Goal: Task Accomplishment & Management: Complete application form

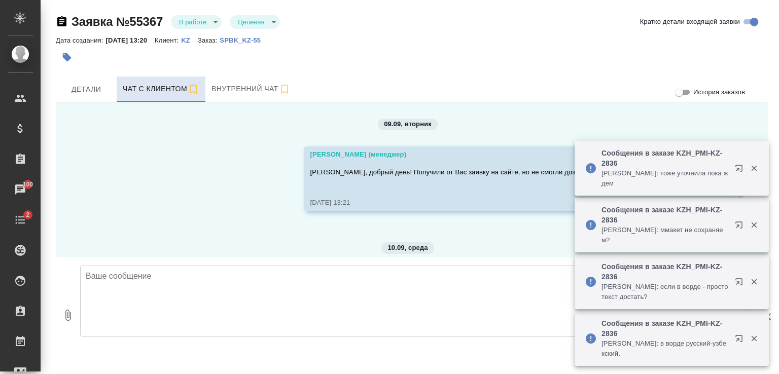
scroll to position [6109, 0]
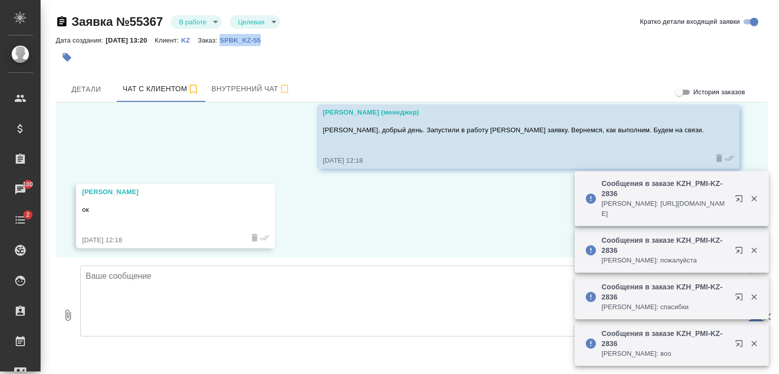
drag, startPoint x: 325, startPoint y: 39, endPoint x: 231, endPoint y: 39, distance: 94.3
click at [231, 39] on div "Дата создания: [DATE] 13:20 Клиент: KZ Заказ: SPBK_KZ-55" at bounding box center [412, 40] width 712 height 12
copy p "SPBK_KZ-55"
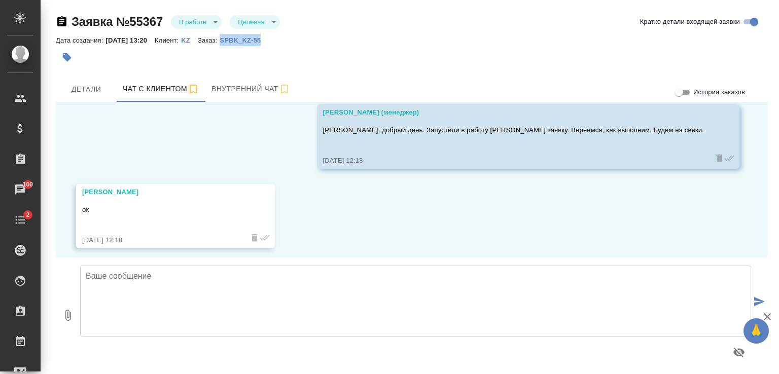
click at [256, 42] on p "SPBK_KZ-55" at bounding box center [244, 41] width 49 height 8
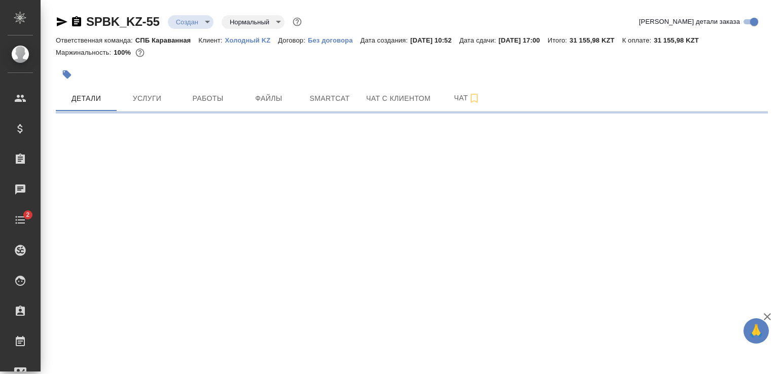
select select "RU"
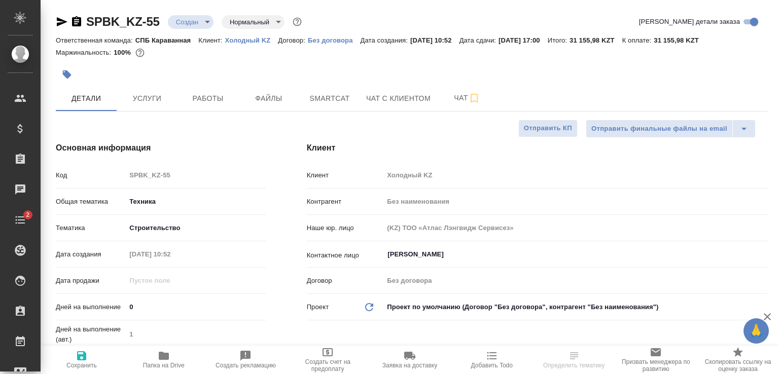
type textarea "x"
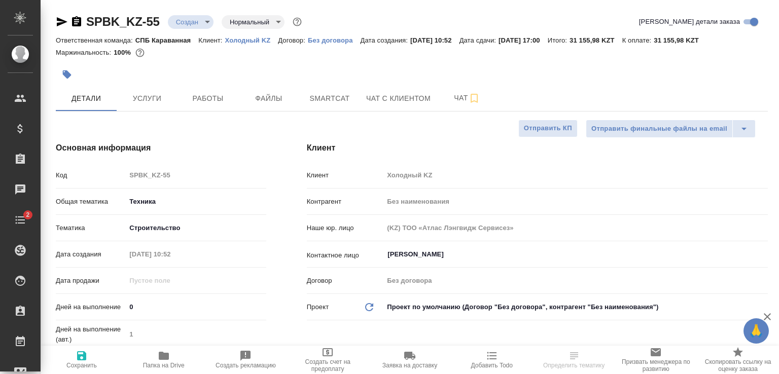
type textarea "x"
type input "Гудина Александра"
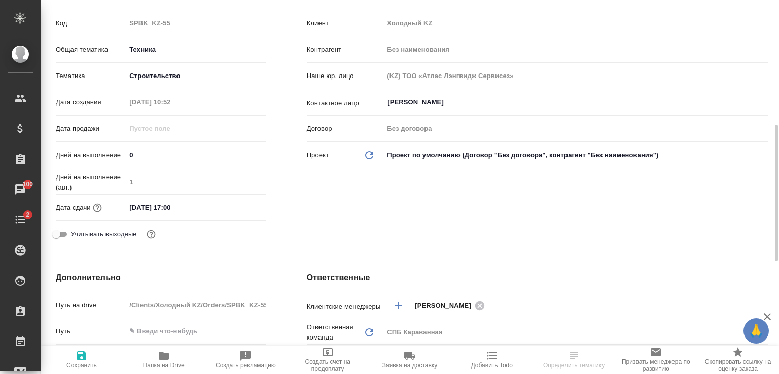
scroll to position [254, 0]
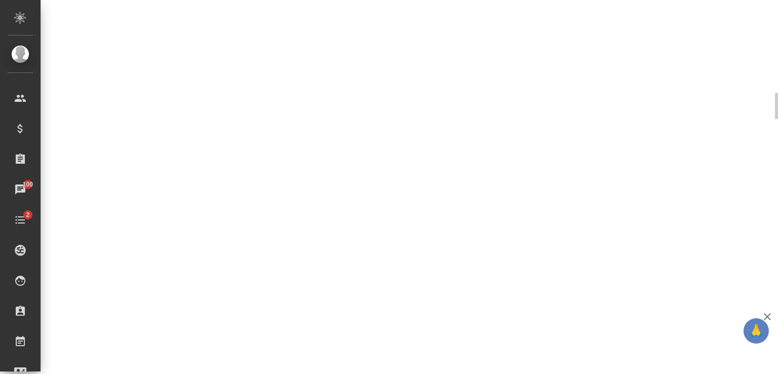
select select "RU"
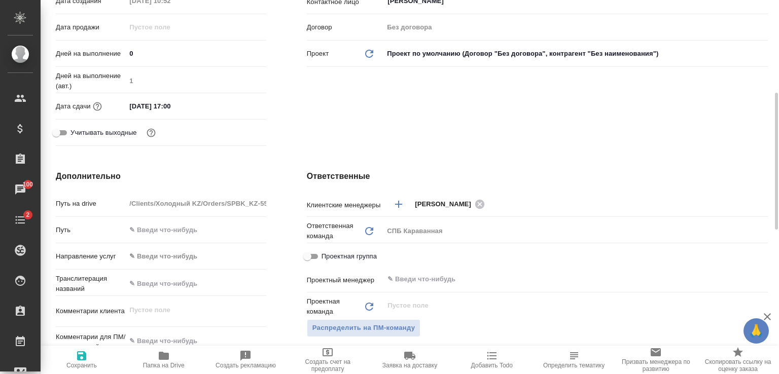
type textarea "x"
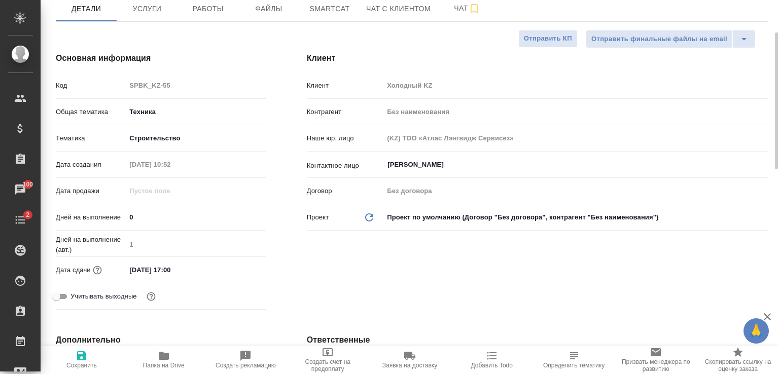
scroll to position [0, 0]
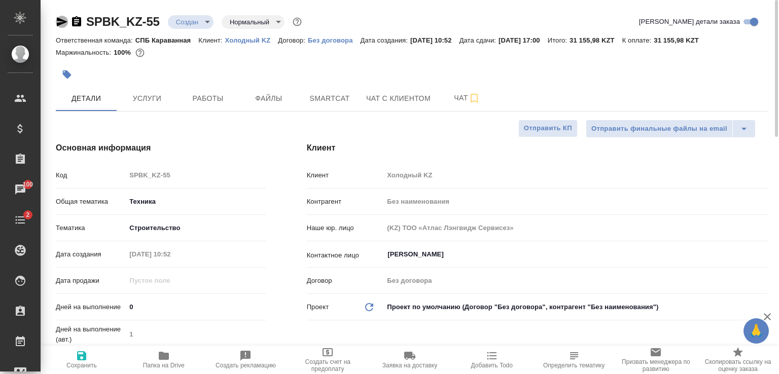
click at [56, 16] on icon "button" at bounding box center [62, 22] width 12 height 12
type textarea "x"
